Goal: Ask a question

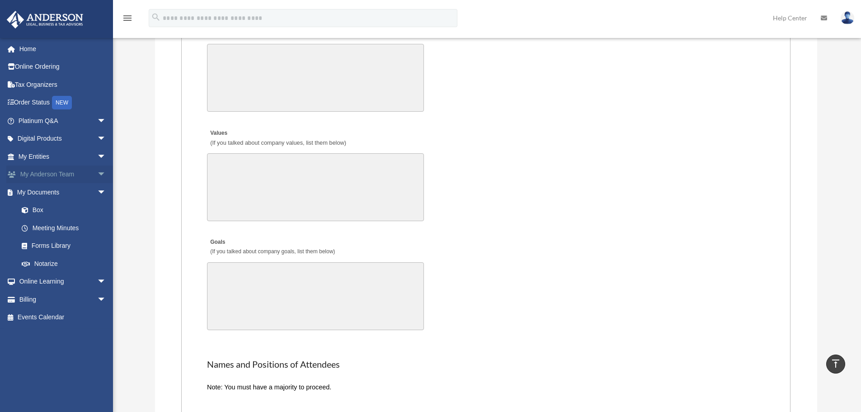
scroll to position [1536, 0]
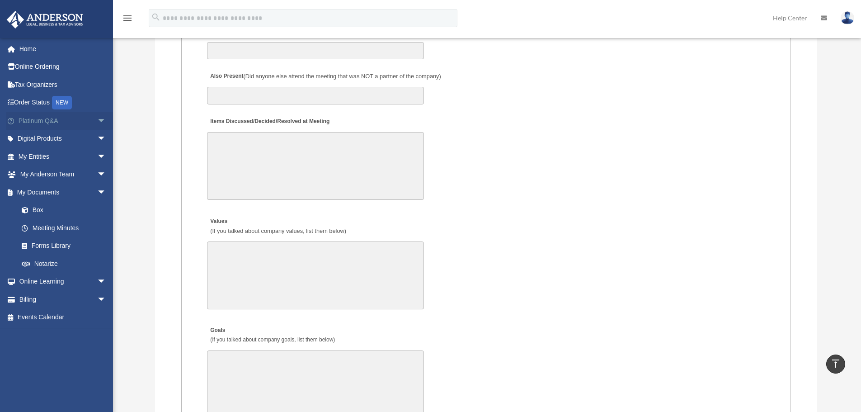
click at [85, 119] on link "Platinum Q&A arrow_drop_down" at bounding box center [62, 121] width 113 height 18
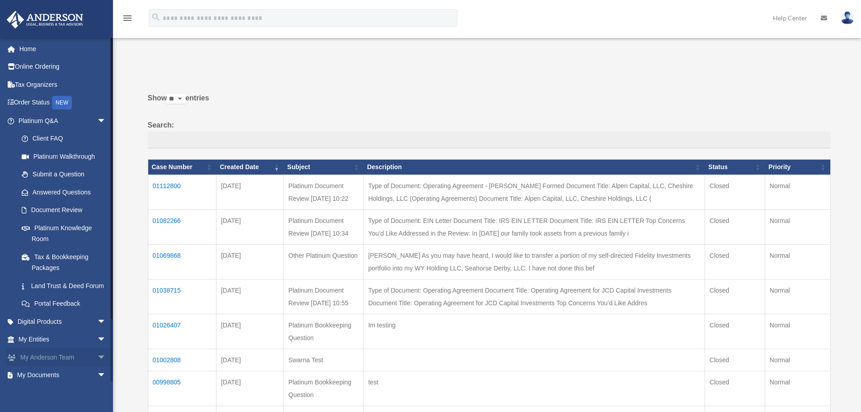
click at [97, 366] on span "arrow_drop_down" at bounding box center [106, 357] width 18 height 19
click at [46, 50] on link "Home" at bounding box center [62, 49] width 113 height 18
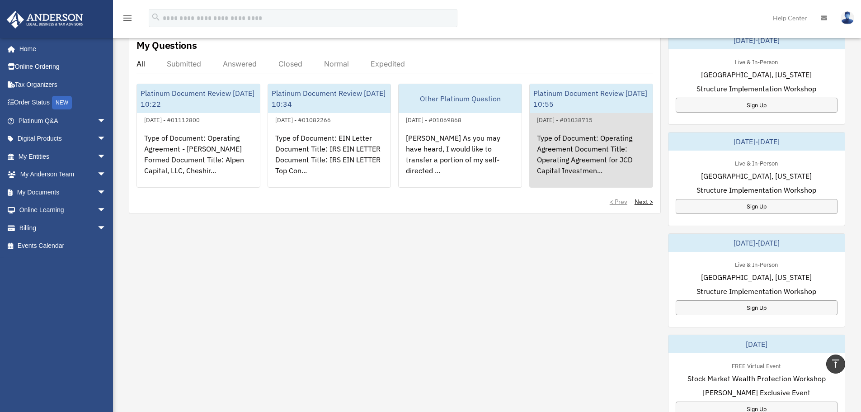
scroll to position [316, 0]
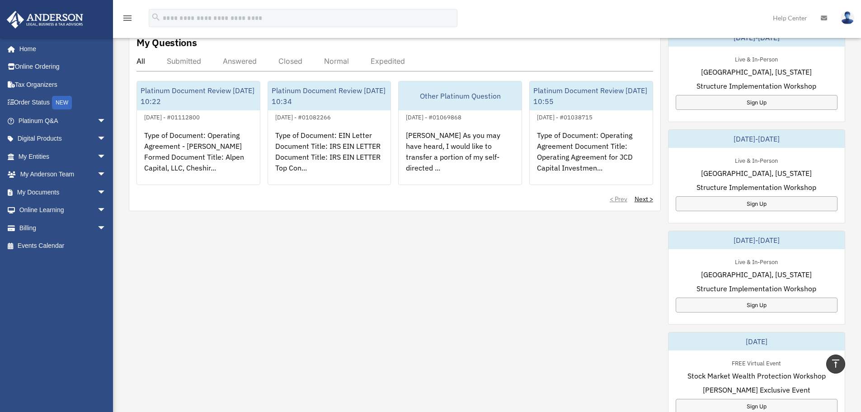
click at [514, 296] on div "My Questions All Submitted Answered Closed Normal Expedited Platinum Document R…" at bounding box center [487, 277] width 716 height 499
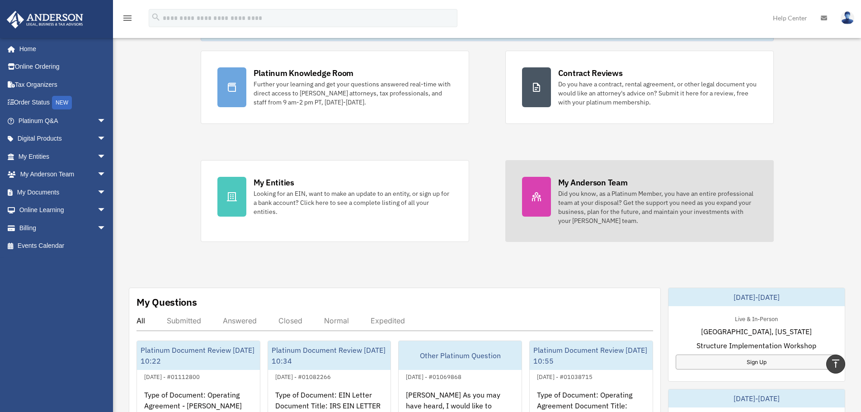
scroll to position [0, 0]
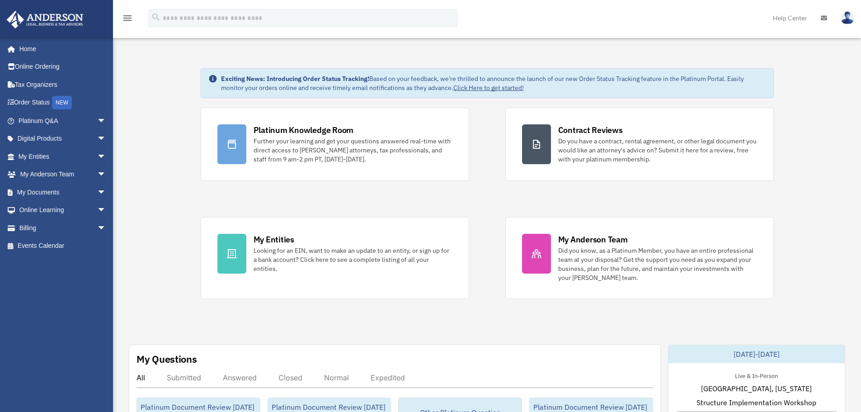
click at [97, 119] on span "arrow_drop_down" at bounding box center [106, 121] width 18 height 19
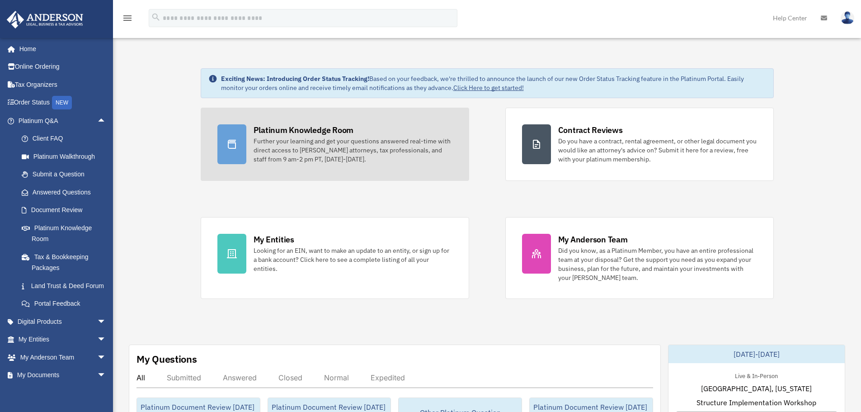
click at [345, 146] on div "Further your learning and get your questions answered real-time with direct acc…" at bounding box center [352, 149] width 199 height 27
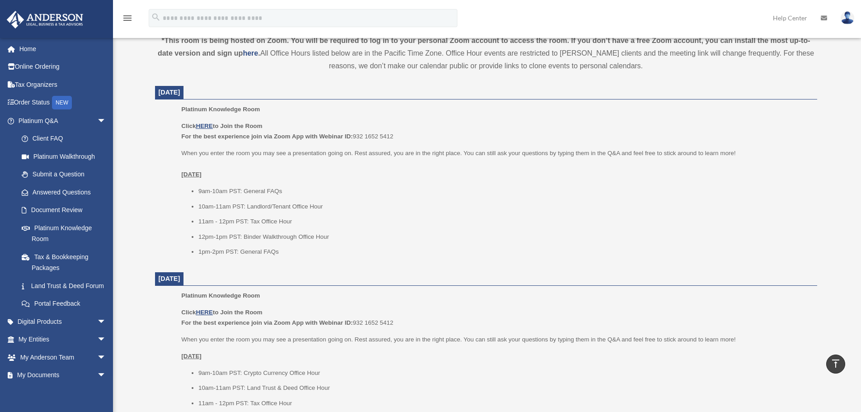
scroll to position [316, 0]
click at [584, 204] on li "10am-11am PST: Landlord/Tenant Office Hour" at bounding box center [504, 205] width 612 height 11
click at [68, 174] on link "Submit a Question" at bounding box center [66, 174] width 107 height 18
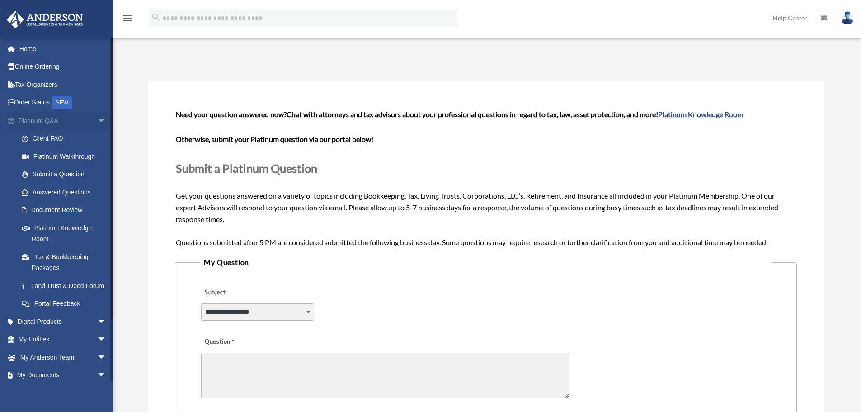
click at [97, 117] on span "arrow_drop_down" at bounding box center [106, 121] width 18 height 19
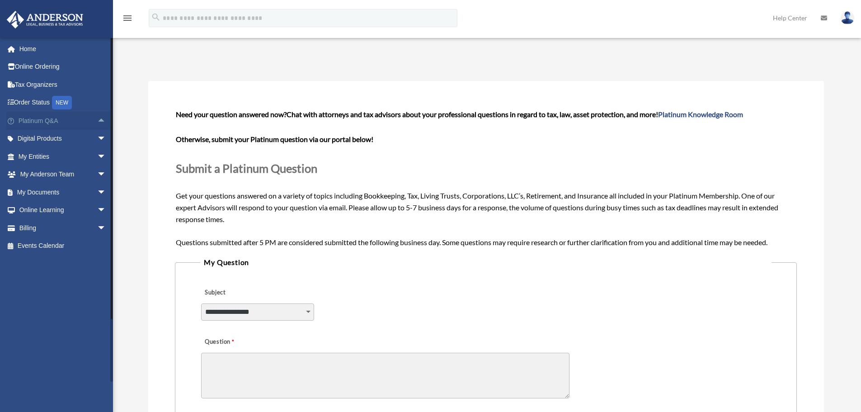
click at [97, 117] on span "arrow_drop_up" at bounding box center [106, 121] width 18 height 19
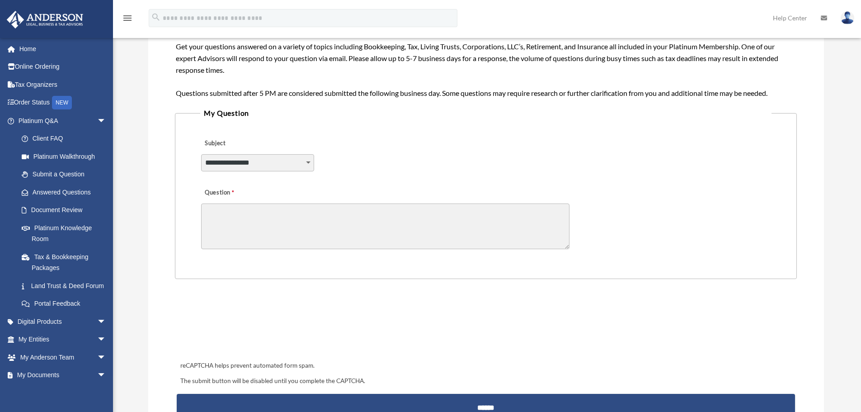
scroll to position [136, 0]
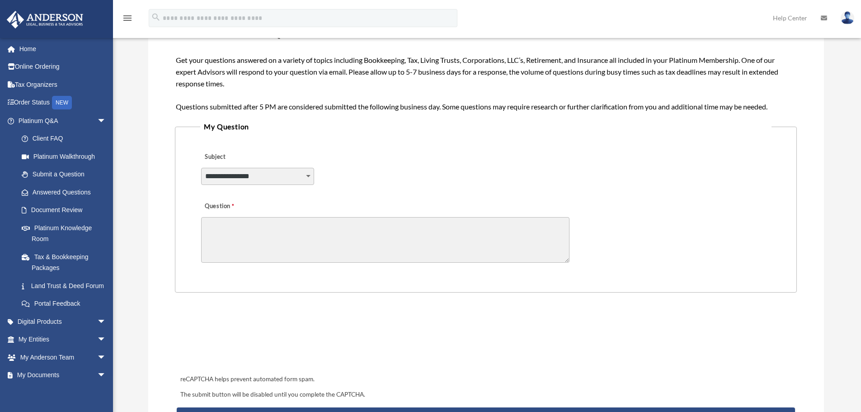
click at [230, 227] on textarea "Question" at bounding box center [385, 240] width 368 height 46
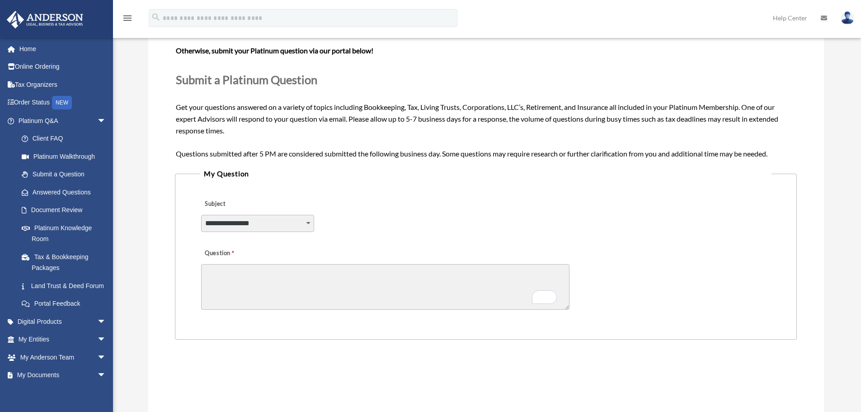
scroll to position [90, 0]
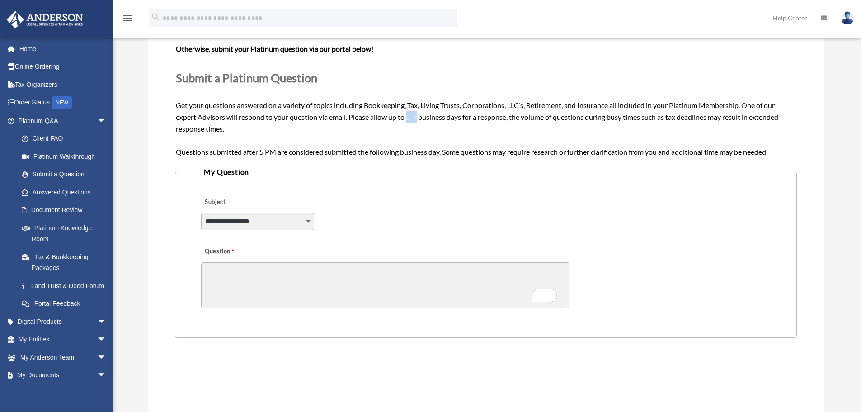
drag, startPoint x: 409, startPoint y: 118, endPoint x: 419, endPoint y: 117, distance: 10.4
click at [419, 117] on span "Need your question answered now? Chat with attorneys and tax advisors about you…" at bounding box center [486, 87] width 620 height 136
click at [414, 146] on div "Need your question answered now? Chat with attorneys and tax advisors about you…" at bounding box center [486, 87] width 620 height 139
click at [253, 270] on textarea "Question" at bounding box center [385, 285] width 368 height 46
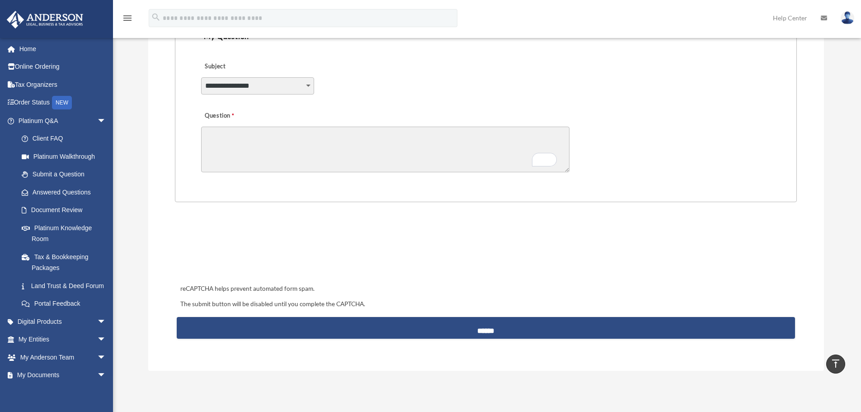
scroll to position [0, 0]
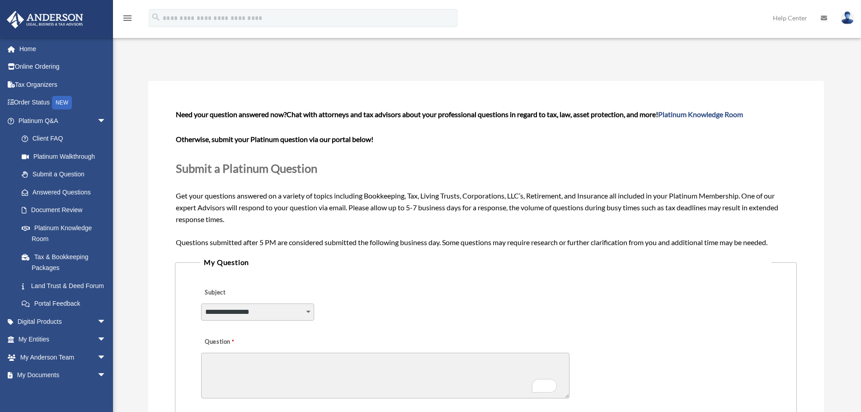
click at [449, 165] on p "Submit a Platinum Question" at bounding box center [486, 168] width 620 height 20
click at [56, 208] on link "Document Review" at bounding box center [66, 210] width 107 height 18
